Goal: Task Accomplishment & Management: Manage account settings

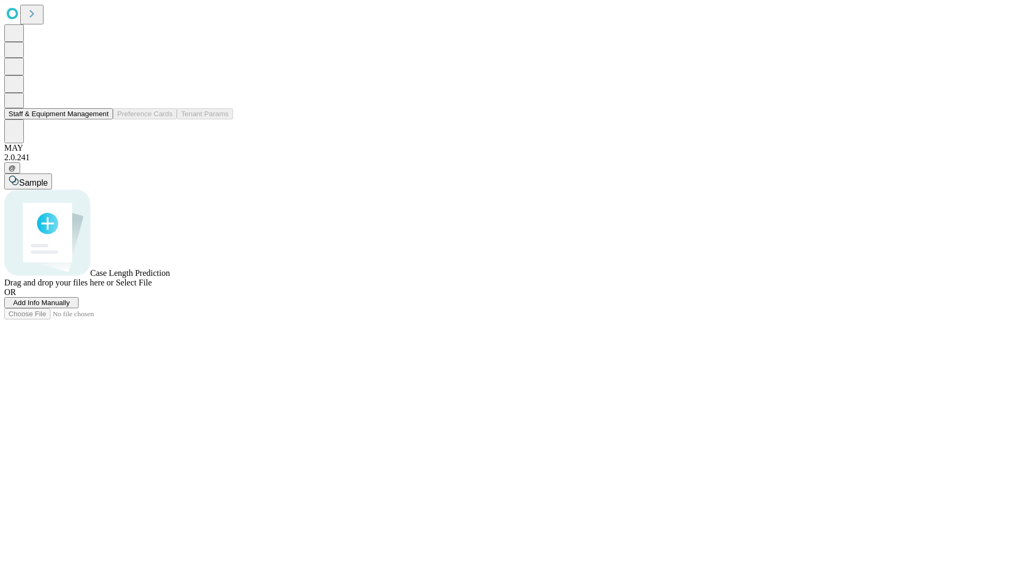
click at [101, 119] on button "Staff & Equipment Management" at bounding box center [58, 113] width 109 height 11
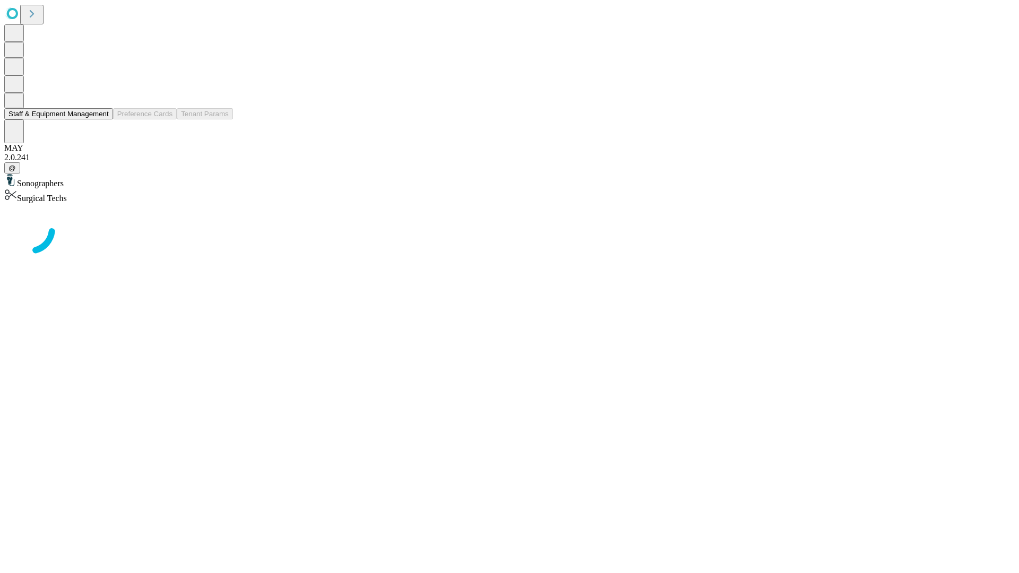
click at [101, 119] on button "Staff & Equipment Management" at bounding box center [58, 113] width 109 height 11
